Goal: Task Accomplishment & Management: Use online tool/utility

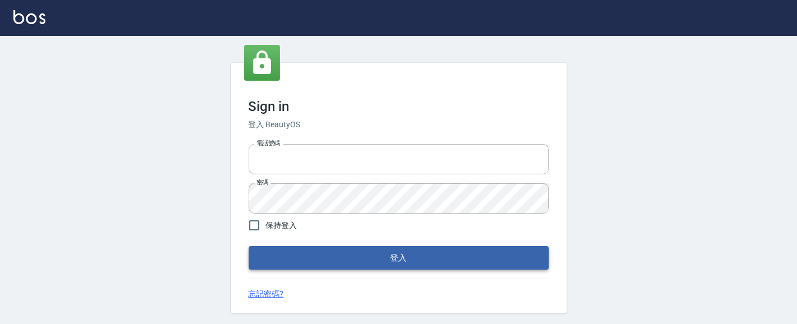
type input "0931911003"
drag, startPoint x: 341, startPoint y: 261, endPoint x: 316, endPoint y: 218, distance: 49.2
click at [341, 256] on button "登入" at bounding box center [399, 258] width 300 height 24
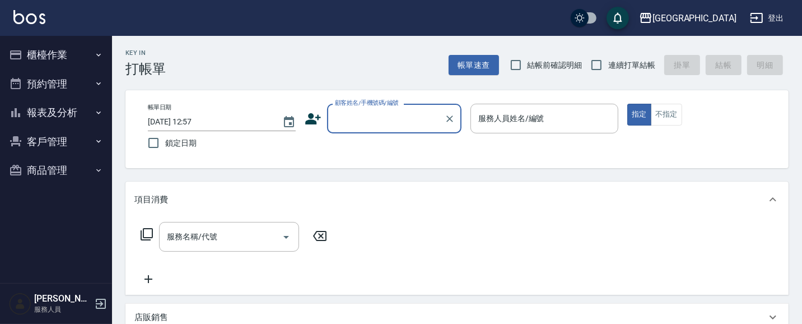
drag, startPoint x: 514, startPoint y: 63, endPoint x: 634, endPoint y: 64, distance: 119.9
click at [522, 63] on input "結帳前確認明細" at bounding box center [516, 65] width 24 height 24
checkbox input "true"
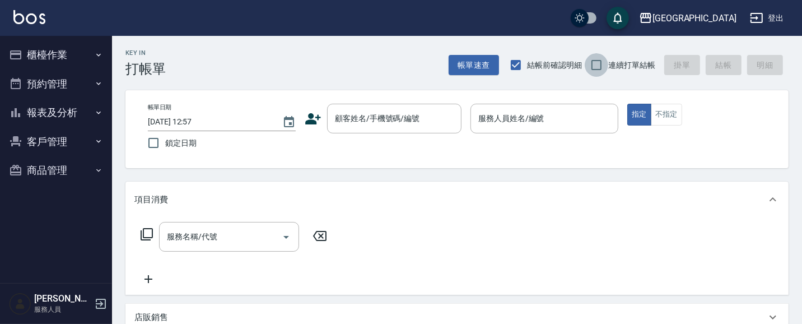
drag, startPoint x: 604, startPoint y: 66, endPoint x: 594, endPoint y: 69, distance: 10.6
click at [598, 68] on input "連續打單結帳" at bounding box center [597, 65] width 24 height 24
checkbox input "true"
click at [406, 117] on div "顧客姓名/手機號碼/編號 顧客姓名/手機號碼/編號" at bounding box center [394, 119] width 134 height 30
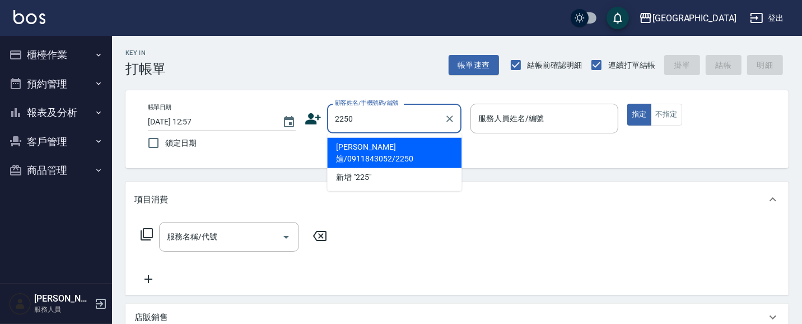
type input "2250"
type input "03"
type button "true"
type input "[PERSON_NAME]媗/0911843052/2250"
type input "[PERSON_NAME]媗-03"
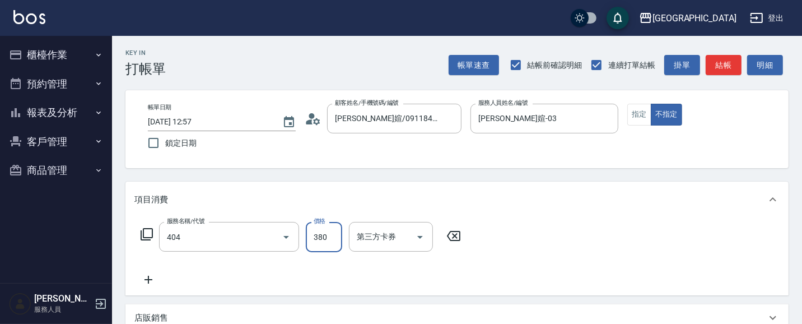
type input "剪髮(380)(404)"
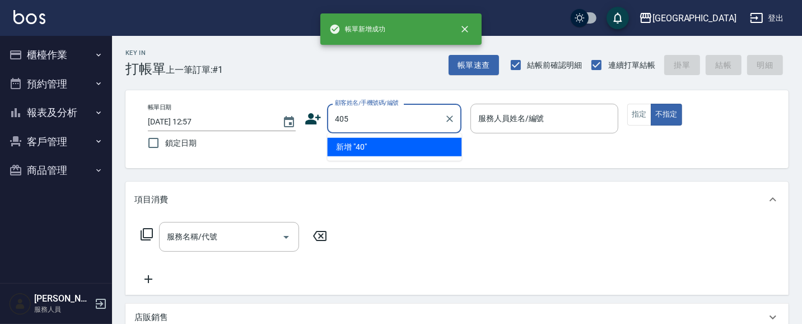
type input "405"
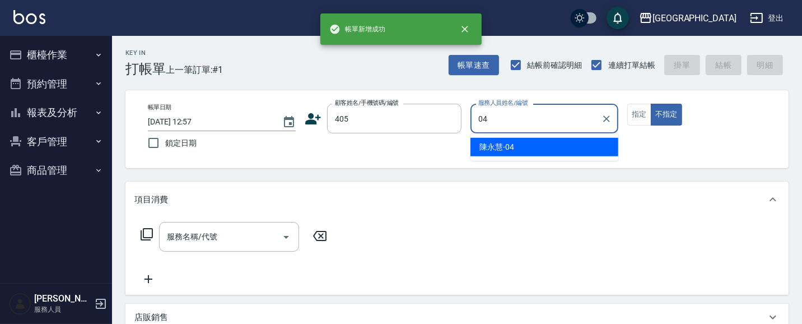
type input "[PERSON_NAME]-04"
type button "false"
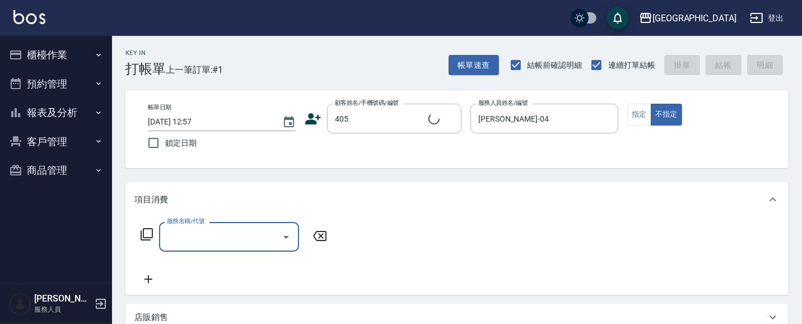
type input "[PERSON_NAME]/0936165149/405"
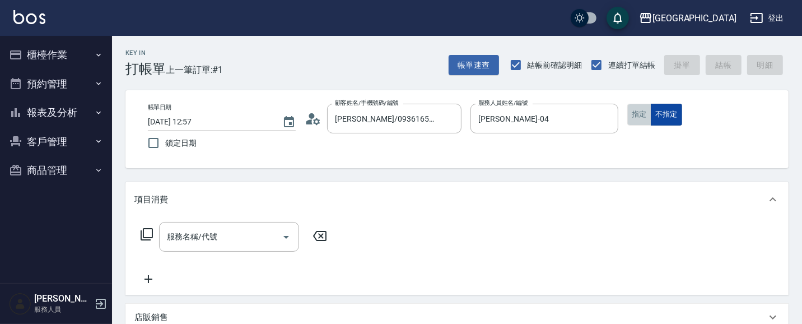
drag, startPoint x: 627, startPoint y: 115, endPoint x: 657, endPoint y: 115, distance: 29.1
click at [641, 115] on button "指定" at bounding box center [639, 115] width 24 height 22
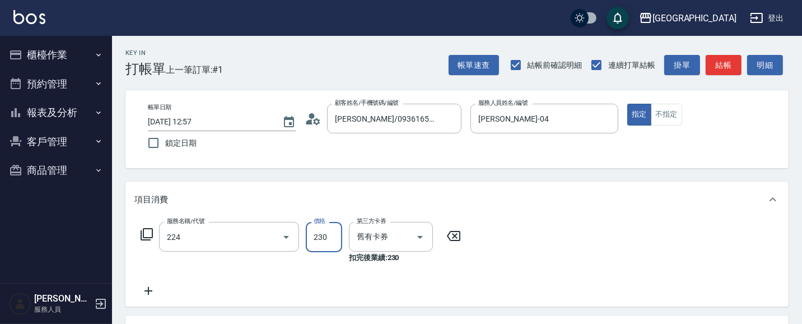
type input "洗髮(卡)230(224)"
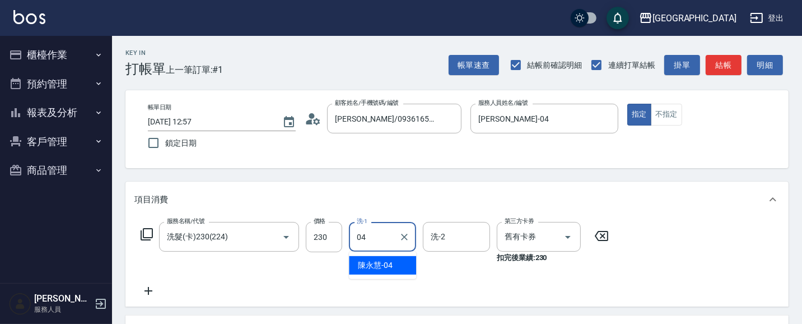
type input "[PERSON_NAME]-04"
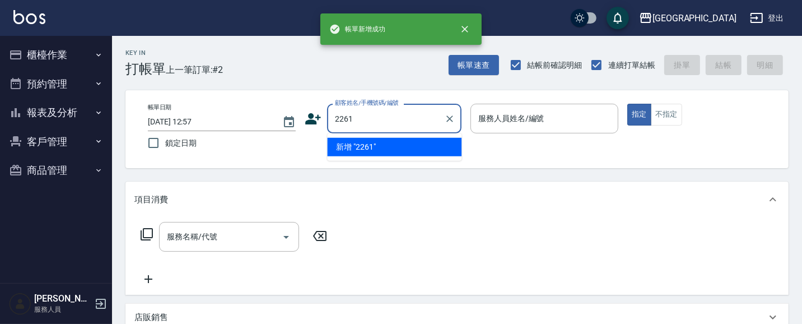
type input "2261"
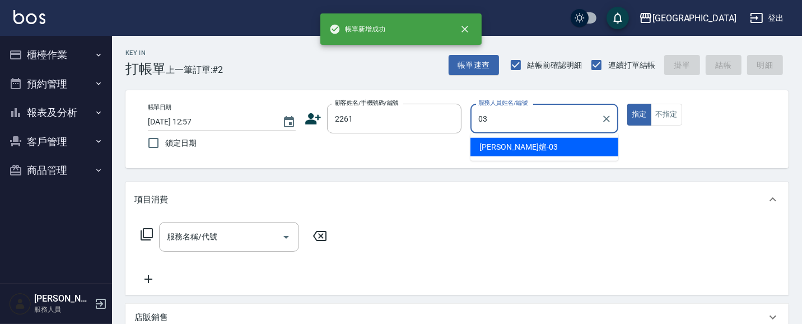
type input "[PERSON_NAME]媗-03"
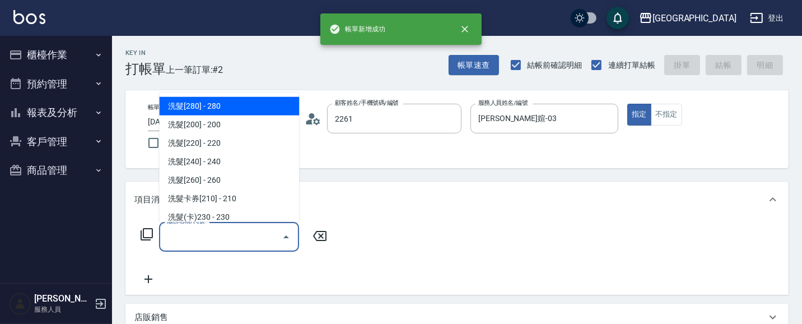
type input "[PERSON_NAME]/0933226445/2261"
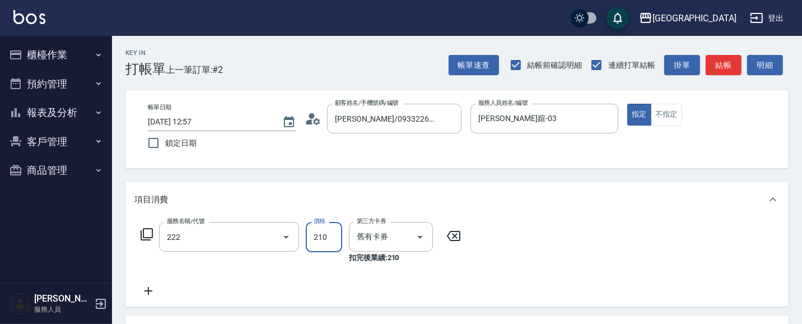
type input "洗髮卡券[210](222)"
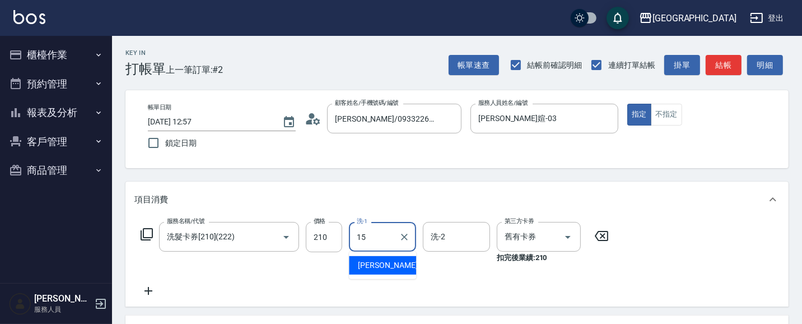
type input "[PERSON_NAME]-15"
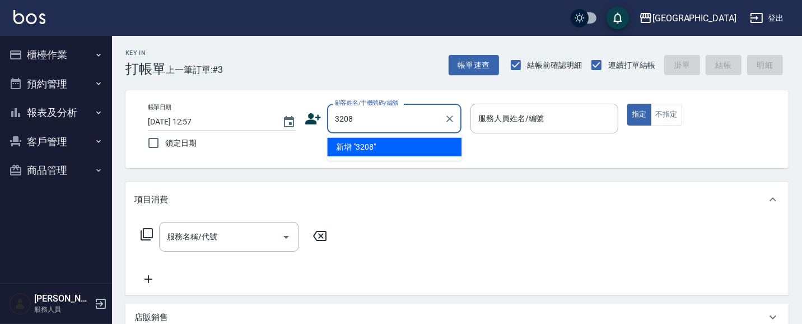
type input "3208"
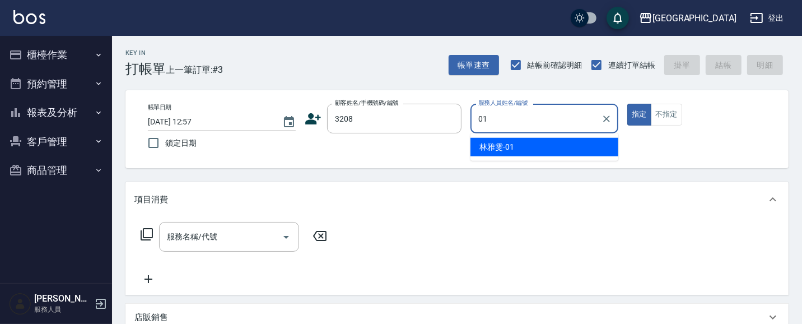
type input "[PERSON_NAME]-01"
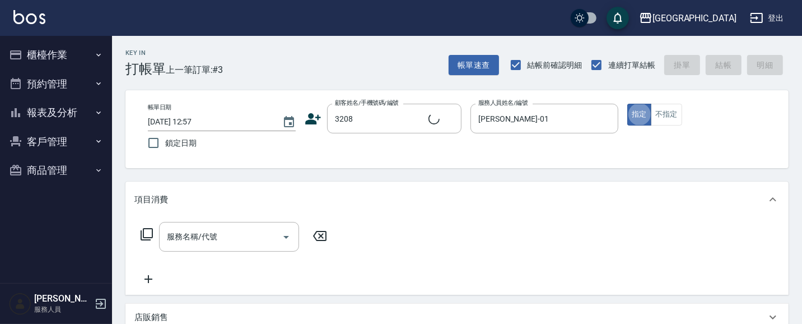
type input "2"
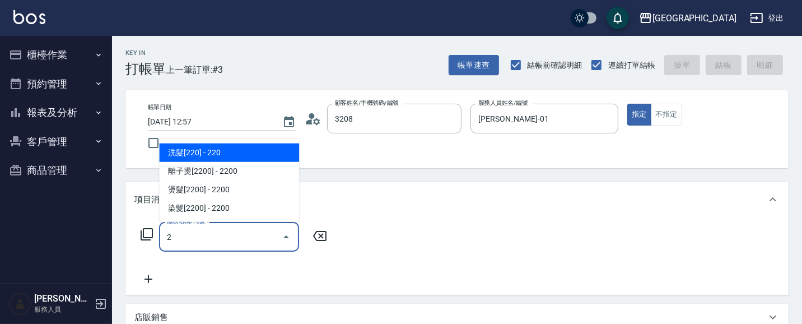
type input "[PERSON_NAME]/0981792638/3208"
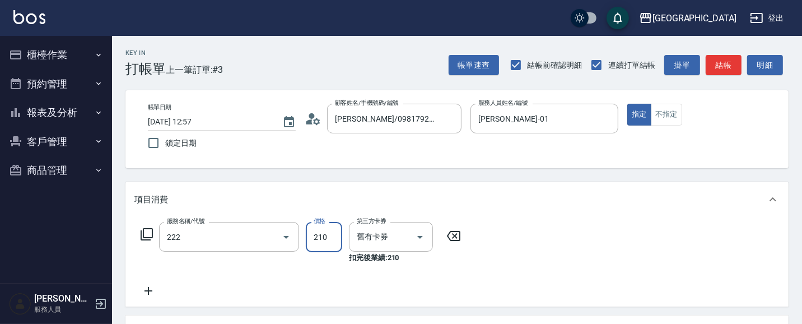
type input "洗髮卡券[210](222)"
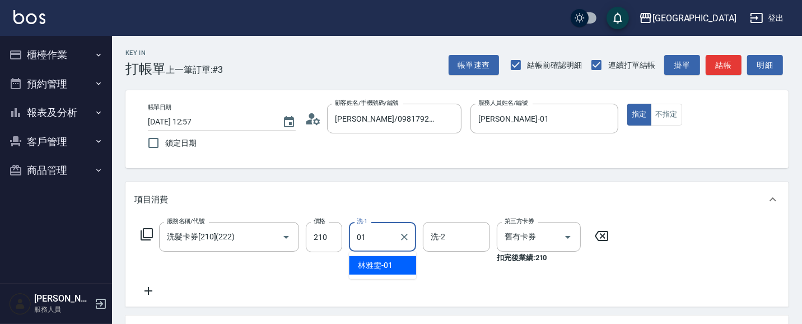
type input "[PERSON_NAME]-01"
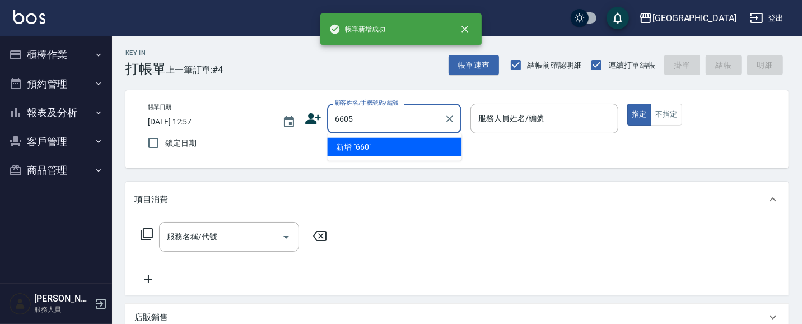
type input "6605"
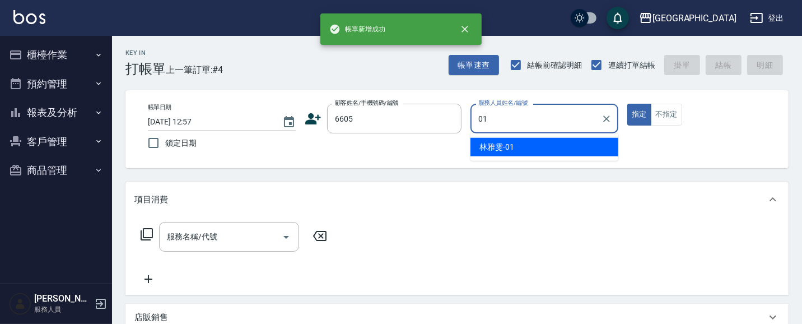
type input "[PERSON_NAME]-01"
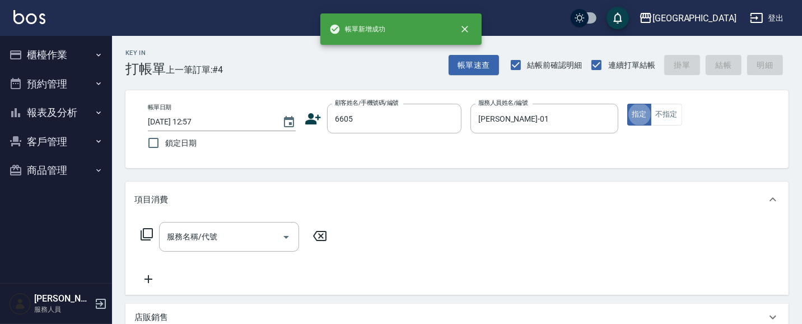
type input "2"
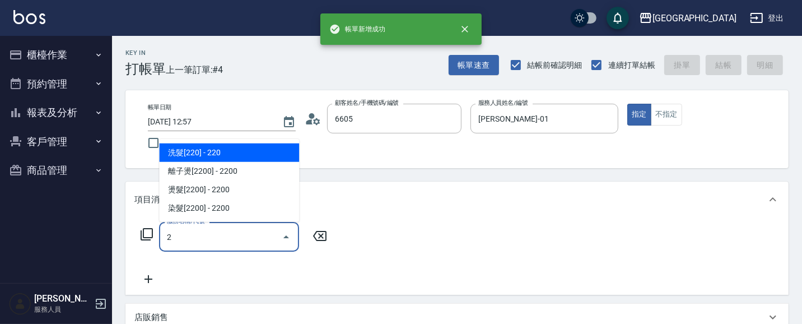
type input "林碧連/6605_林碧連/6605"
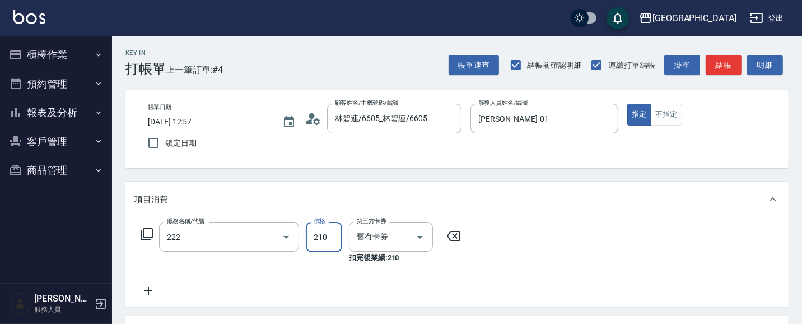
type input "洗髮卡券[210](222)"
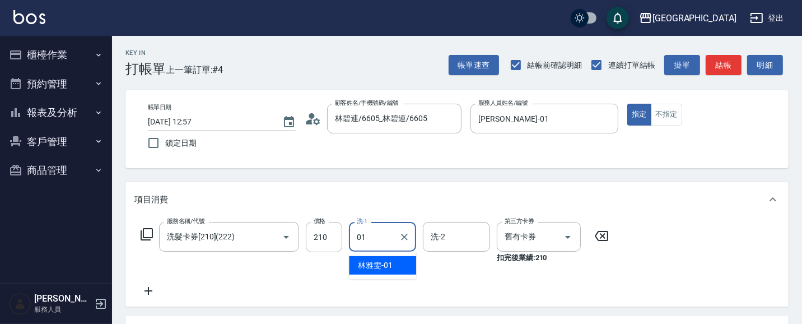
type input "[PERSON_NAME]-01"
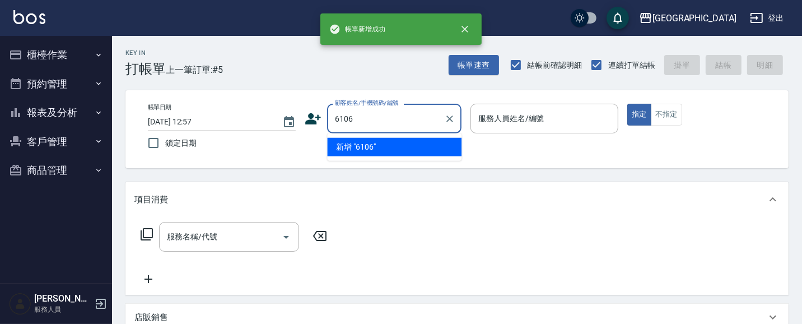
type input "6106"
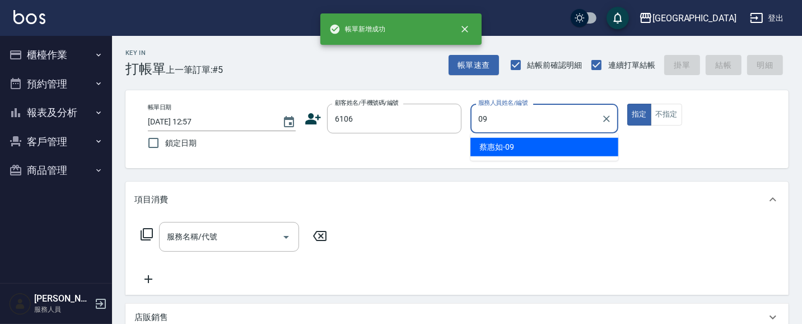
type input "09"
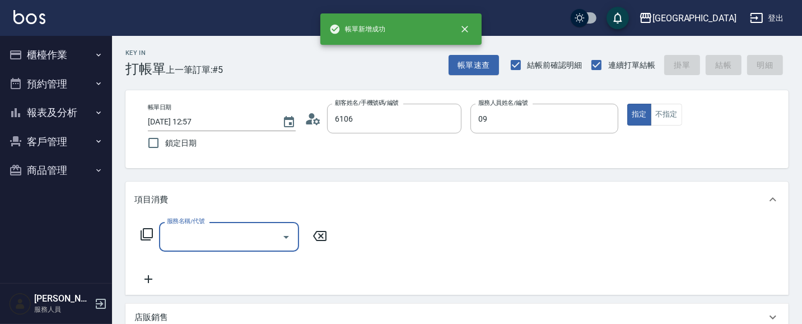
type input "[PERSON_NAME]/0920241221/6106"
type input "[PERSON_NAME]-09"
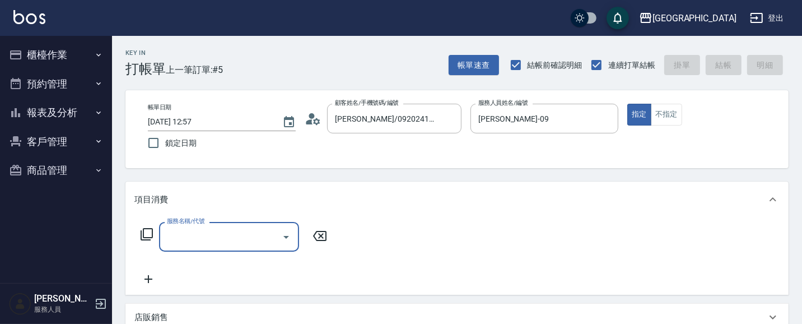
type input "2"
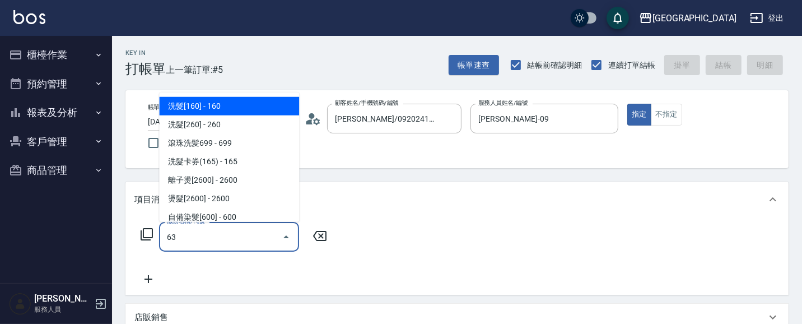
type input "639"
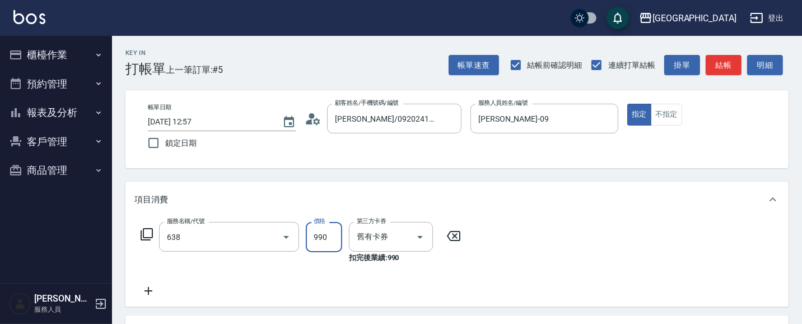
type input "(芙)頭皮養護套卡(638)"
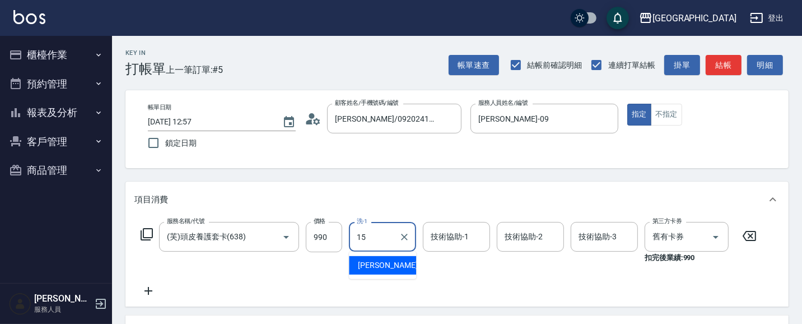
type input "[PERSON_NAME]-15"
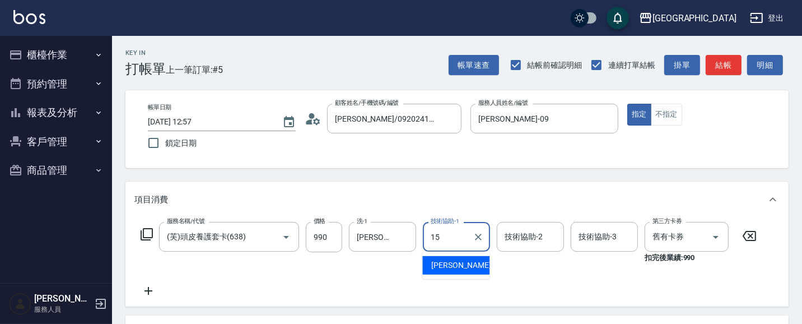
type input "[PERSON_NAME]-15"
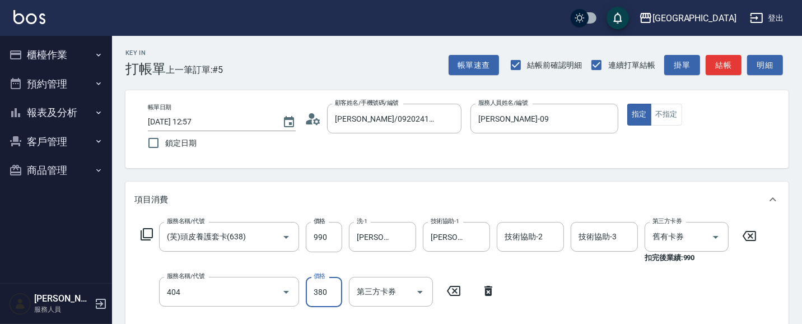
type input "剪髮(380)(404)"
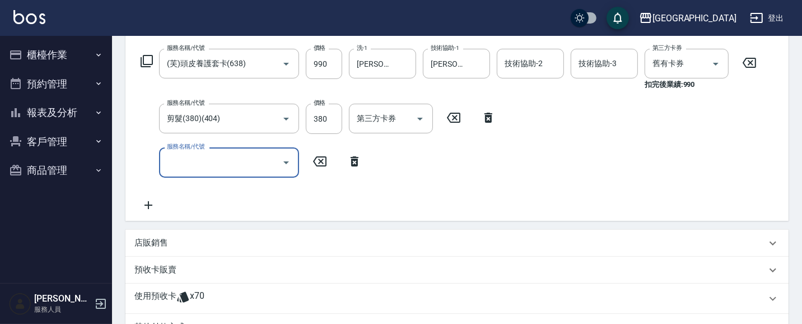
type input "[DATE] 12:58"
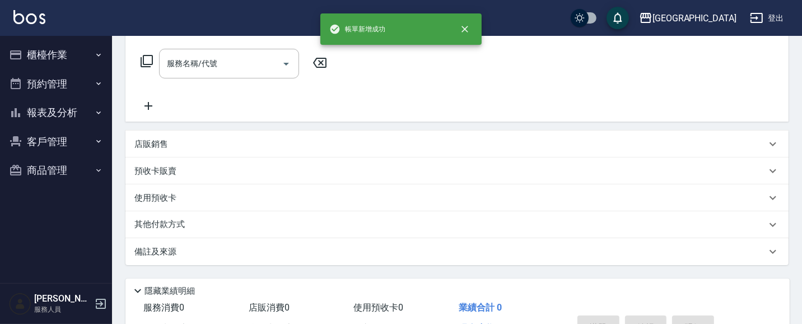
scroll to position [0, 0]
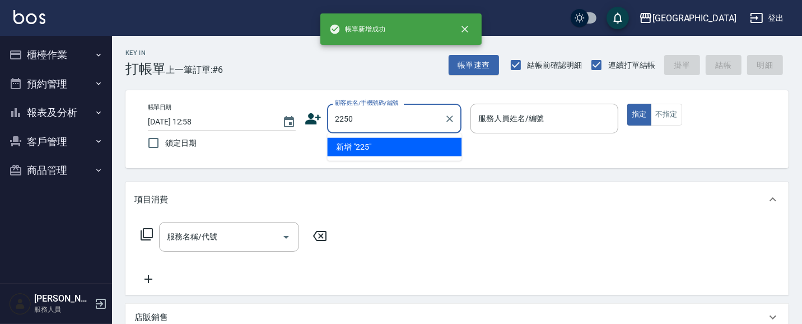
type input "2250"
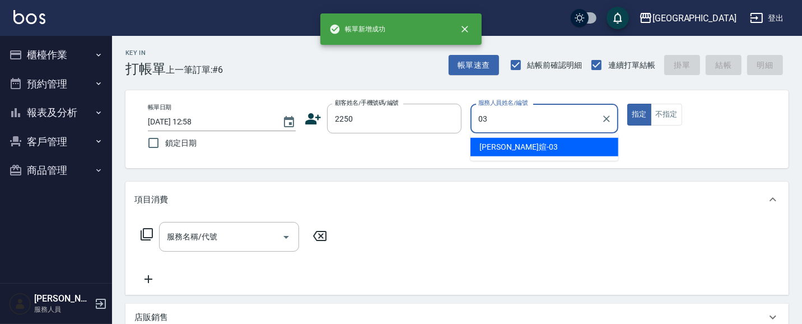
type input "[PERSON_NAME]媗-03"
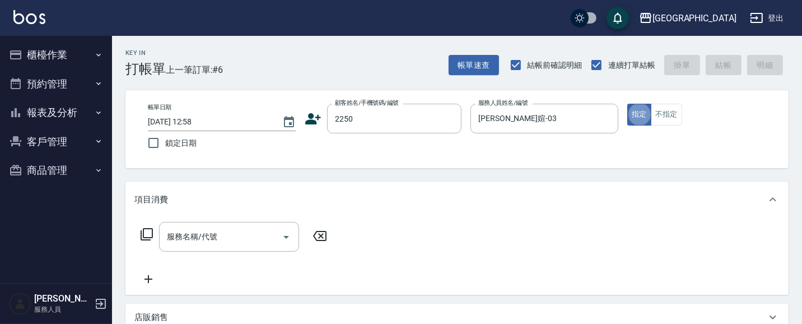
type input "2"
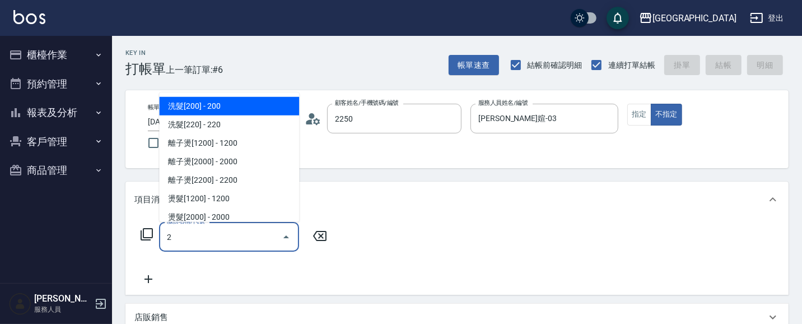
type input "[PERSON_NAME]媗/0911843052/2250"
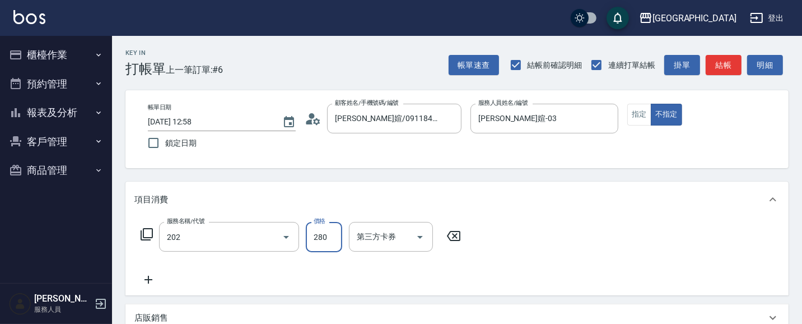
type input "洗髮[280](202)"
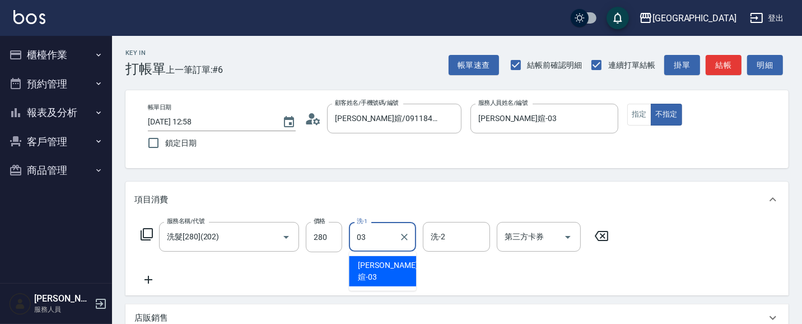
type input "[PERSON_NAME]媗-03"
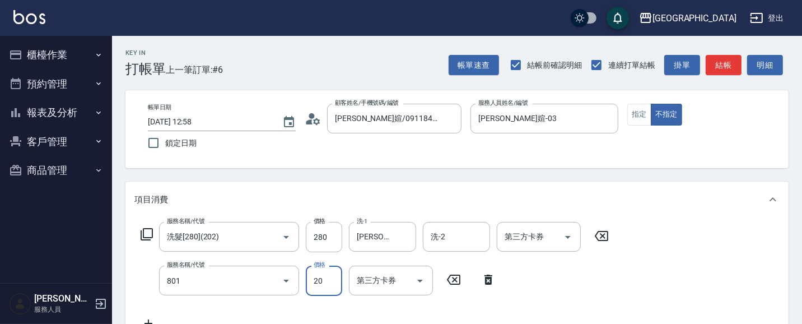
type input "潤絲(801)"
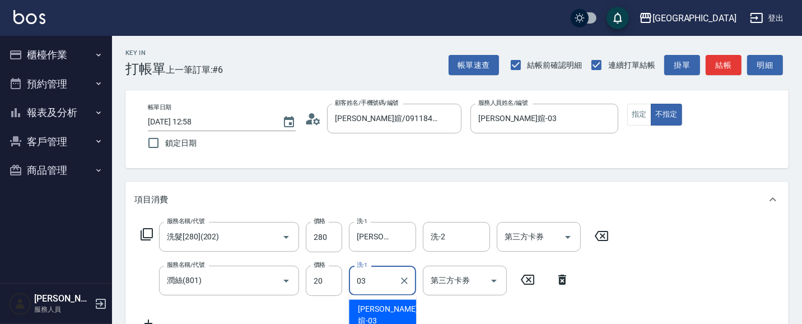
type input "[PERSON_NAME]媗-03"
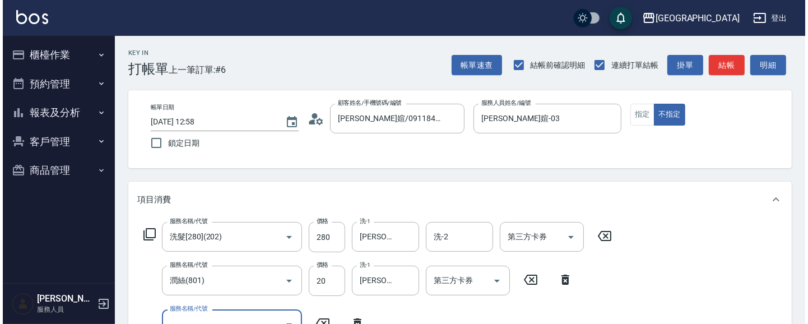
scroll to position [10, 0]
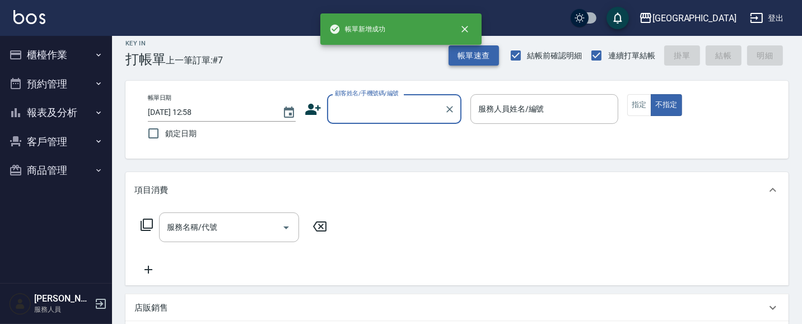
click at [462, 52] on button "帳單速查" at bounding box center [474, 55] width 50 height 21
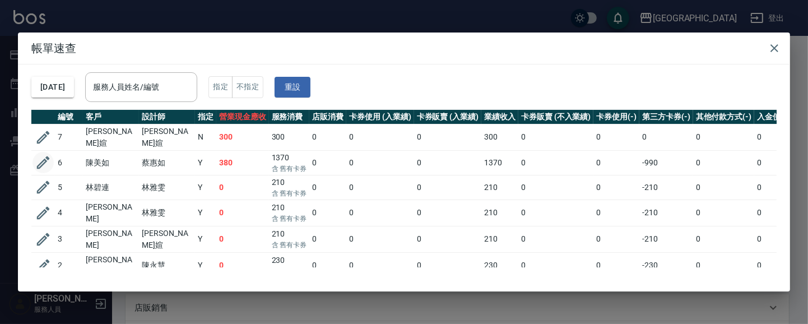
click at [43, 160] on icon "button" at bounding box center [43, 162] width 13 height 13
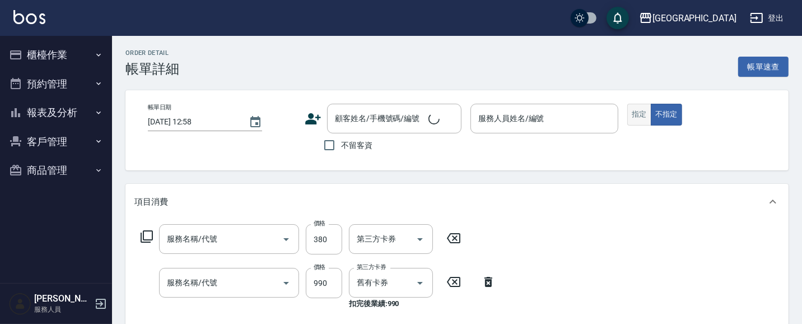
type input "[DATE] 12:57"
type input "[PERSON_NAME]-09"
type input "剪髮(380)(404)"
type input "(芙)頭皮養護套卡(638)"
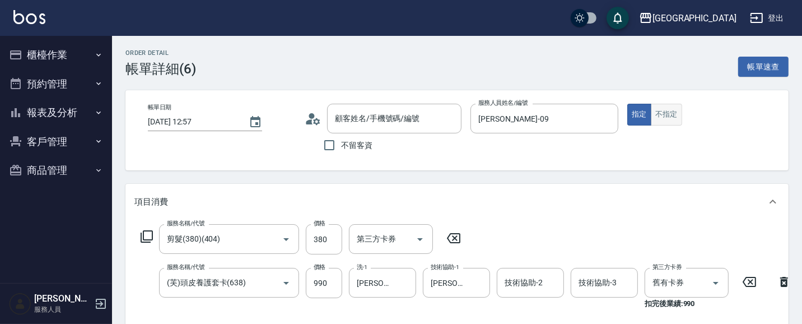
click at [667, 116] on button "不指定" at bounding box center [666, 115] width 31 height 22
type input "[PERSON_NAME]/0920241221/6106"
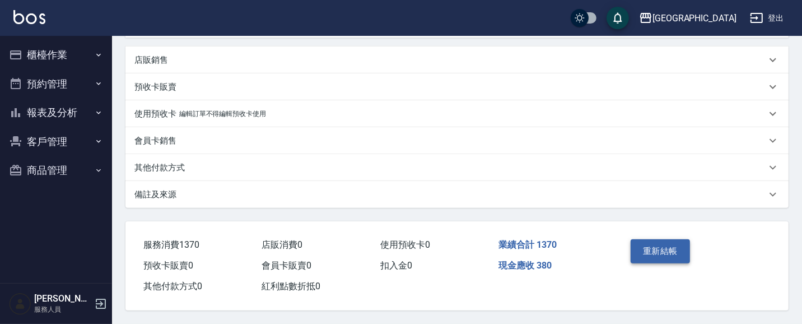
scroll to position [328, 0]
click at [669, 242] on button "重新結帳" at bounding box center [660, 251] width 59 height 24
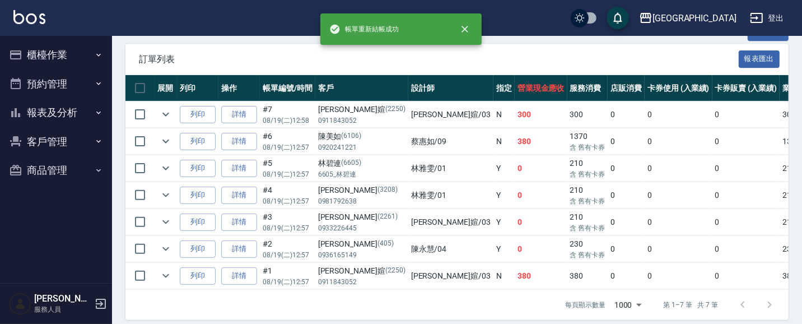
scroll to position [291, 0]
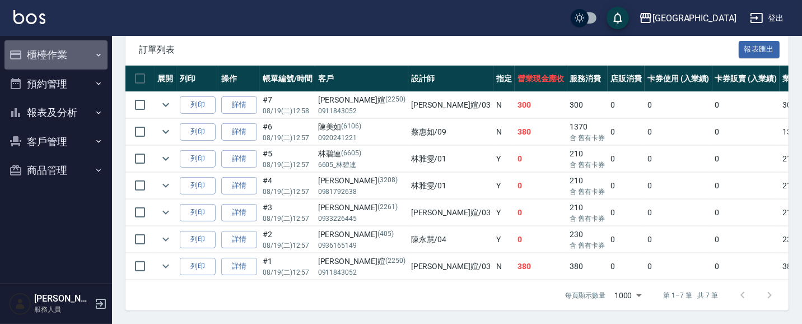
click at [71, 52] on button "櫃檯作業" at bounding box center [55, 54] width 103 height 29
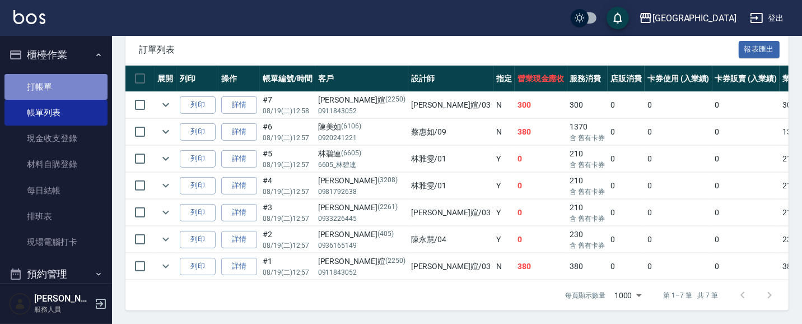
click at [62, 86] on link "打帳單" at bounding box center [55, 87] width 103 height 26
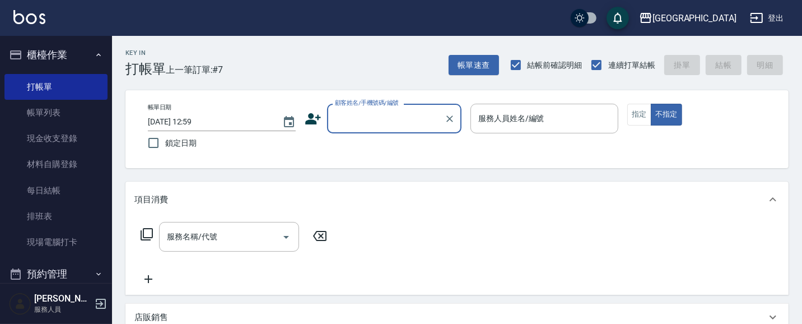
click at [54, 57] on button "櫃檯作業" at bounding box center [55, 54] width 103 height 29
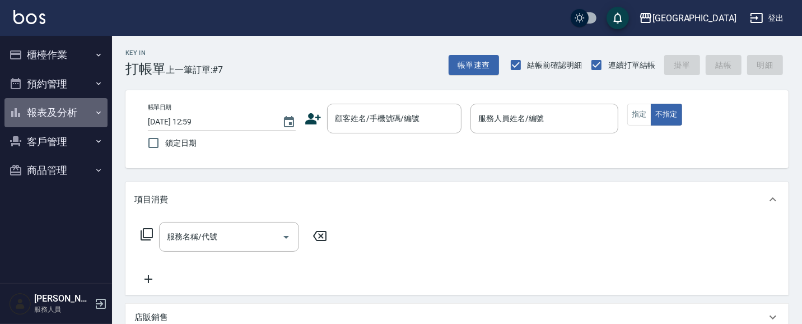
click at [64, 101] on button "報表及分析" at bounding box center [55, 112] width 103 height 29
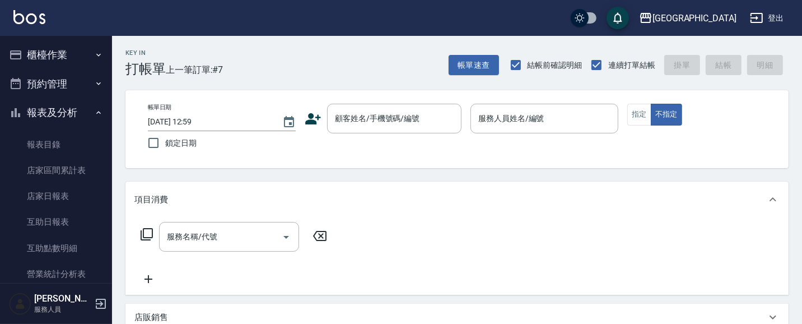
drag, startPoint x: 54, startPoint y: 110, endPoint x: 42, endPoint y: 47, distance: 64.9
click at [53, 104] on button "報表及分析" at bounding box center [55, 112] width 103 height 29
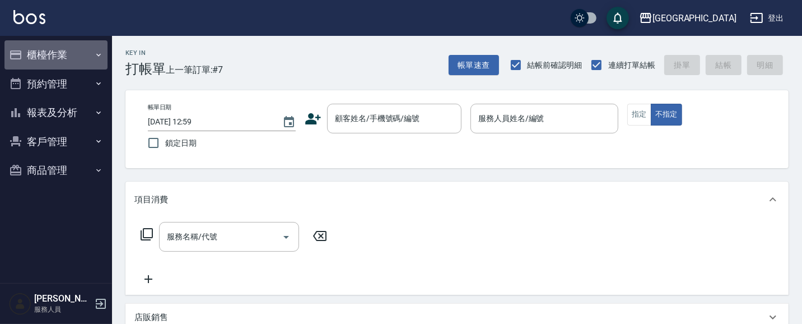
click at [42, 48] on button "櫃檯作業" at bounding box center [55, 54] width 103 height 29
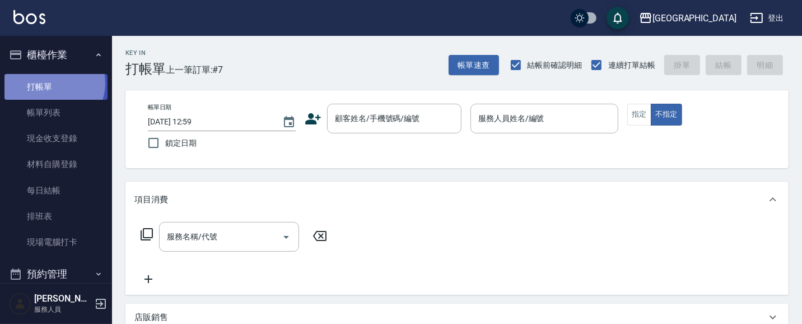
click at [52, 83] on link "打帳單" at bounding box center [55, 87] width 103 height 26
